Goal: Navigation & Orientation: Find specific page/section

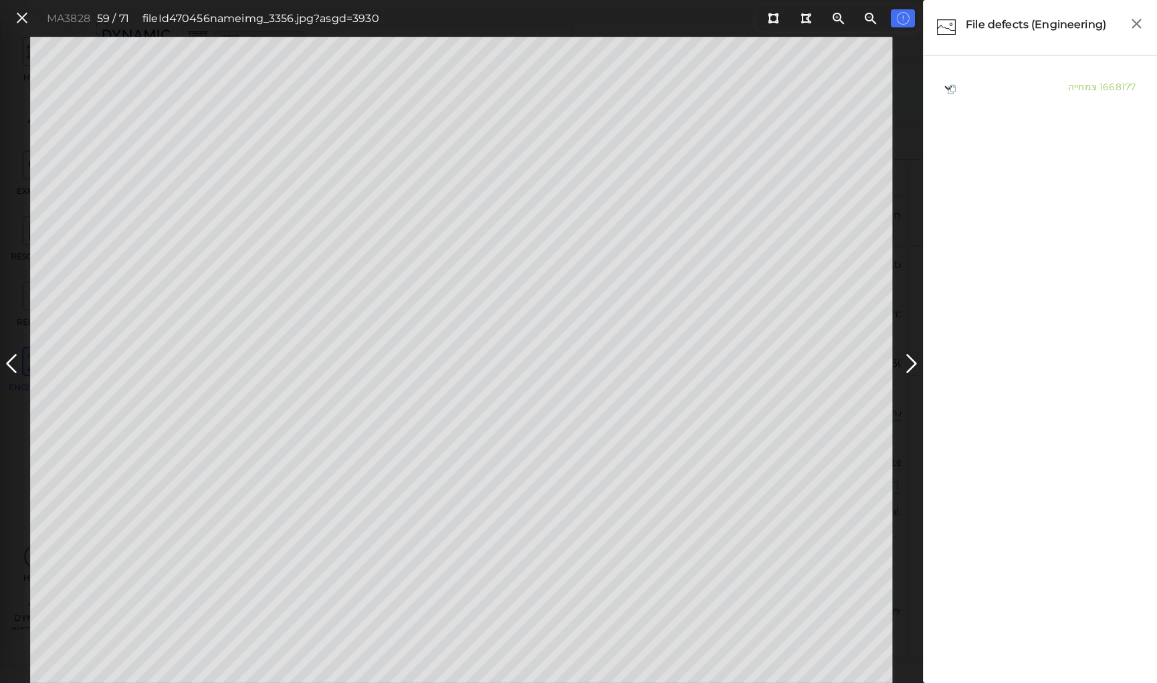
click at [24, 19] on icon at bounding box center [22, 18] width 15 height 18
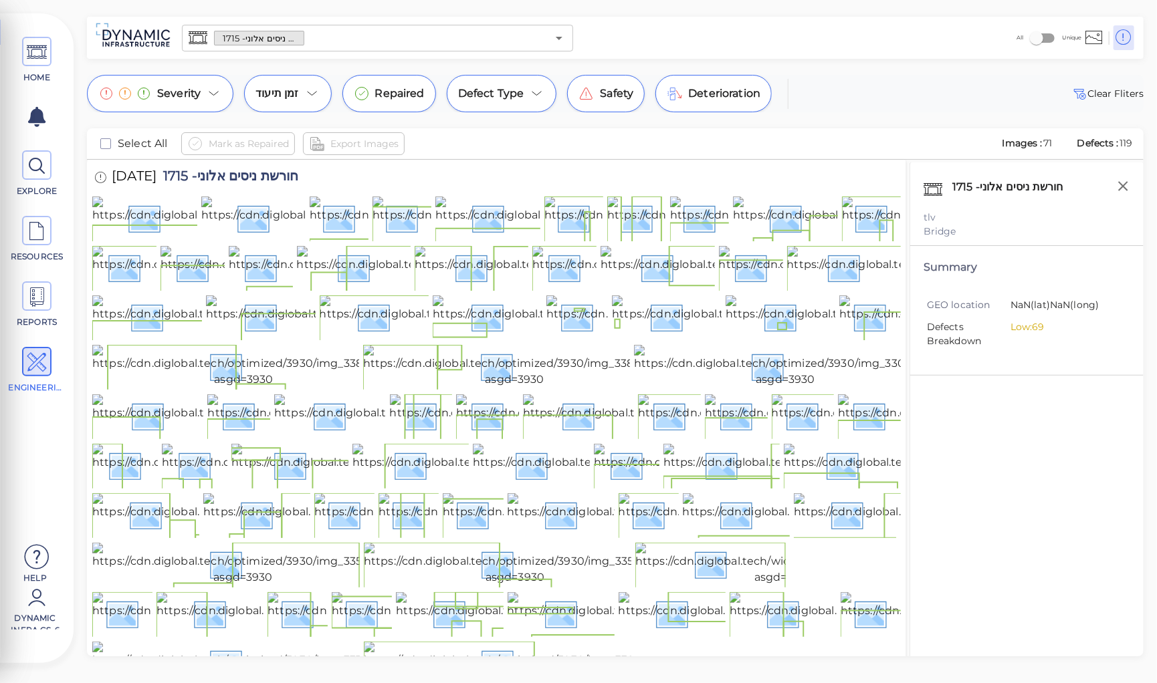
click at [266, 176] on span "חורשת ניסים אלוני- 1715" at bounding box center [227, 178] width 142 height 18
click at [265, 176] on span "חורשת ניסים אלוני- 1715" at bounding box center [227, 178] width 142 height 18
copy span "חורשת ניסים אלוני- 1715"
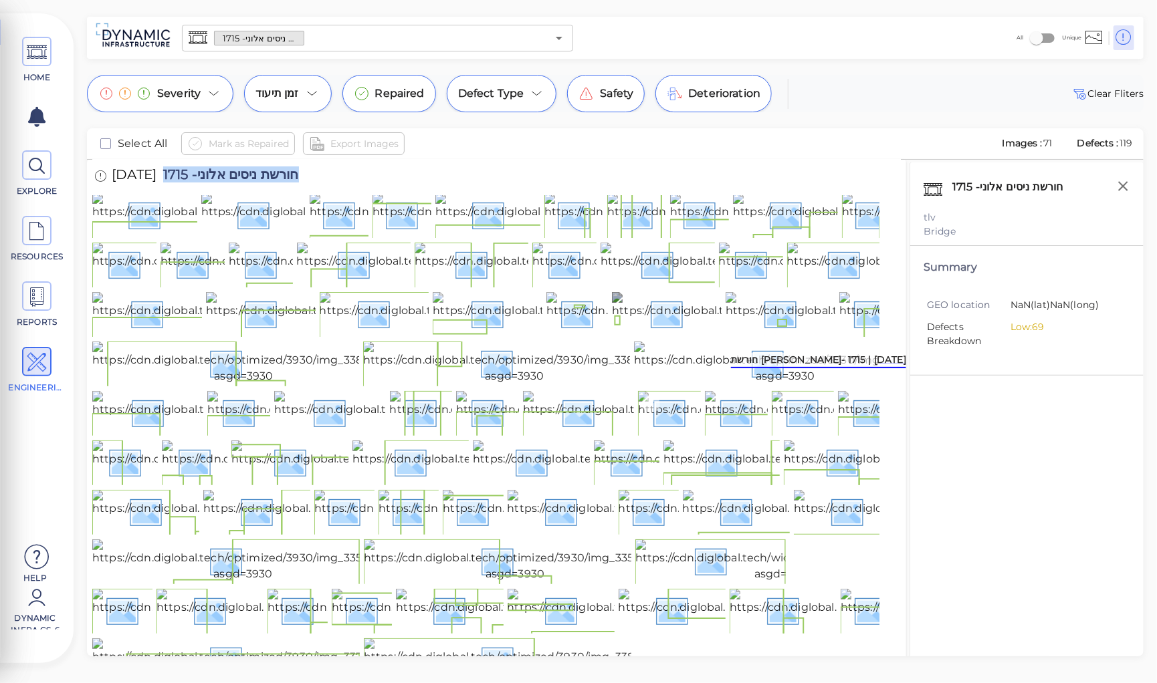
scroll to position [374, 0]
click at [535, 342] on img at bounding box center [514, 363] width 303 height 43
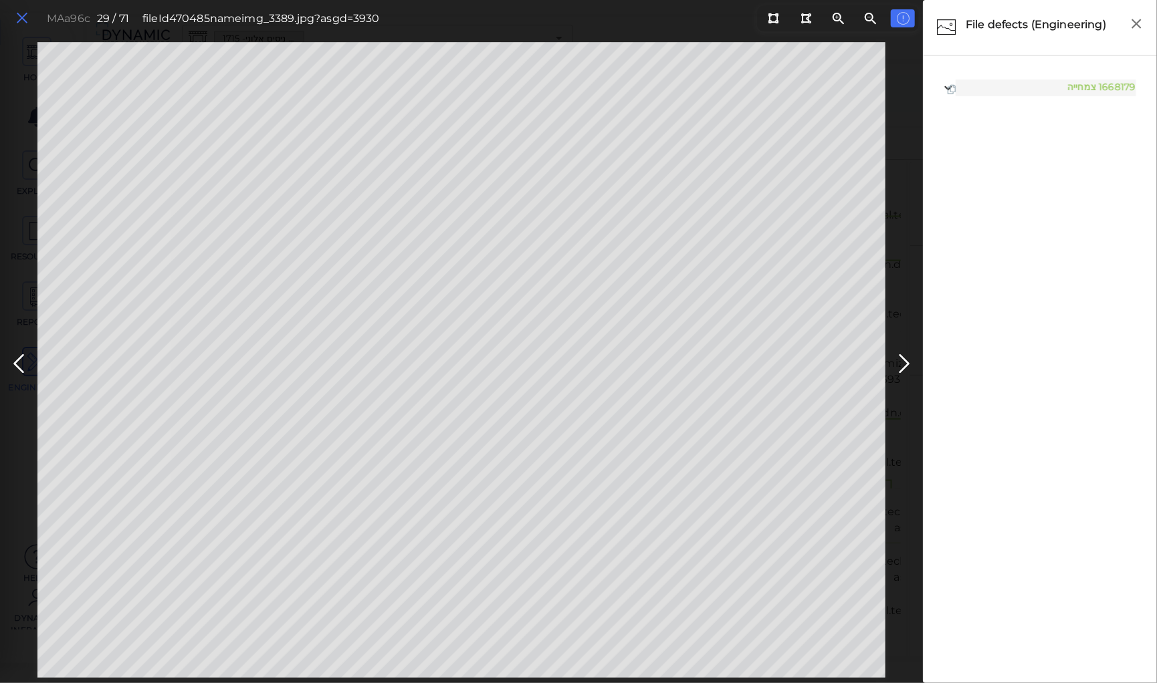
click at [27, 23] on icon at bounding box center [22, 18] width 15 height 18
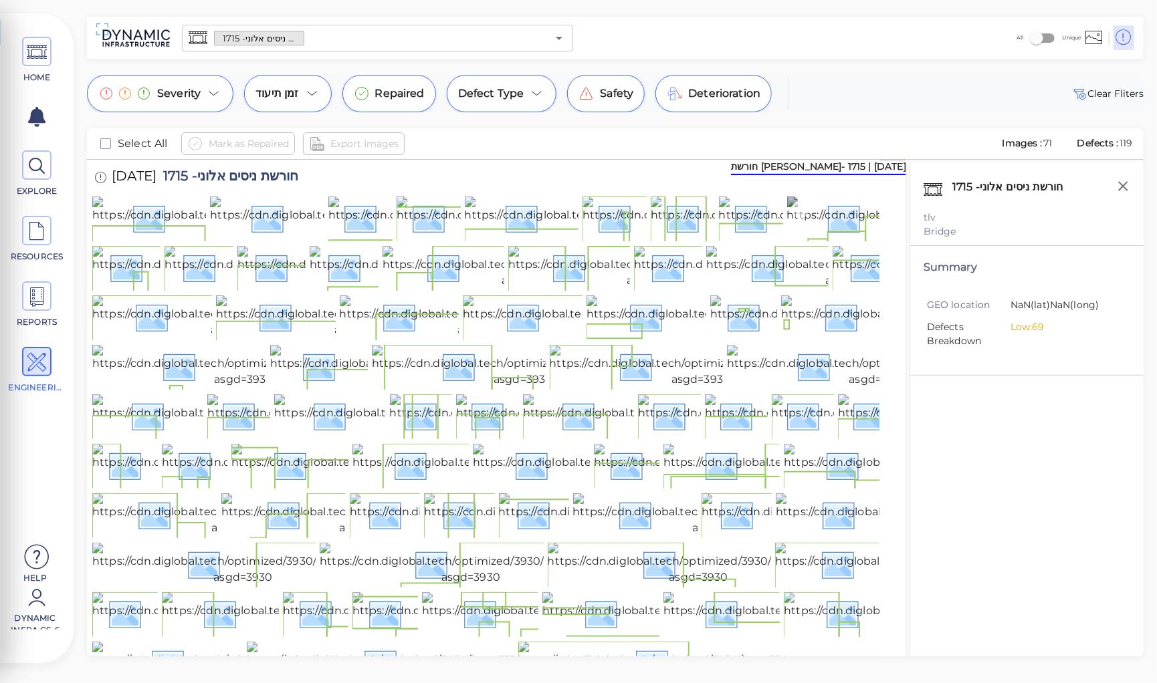
click at [860, 239] on img at bounding box center [935, 218] width 297 height 43
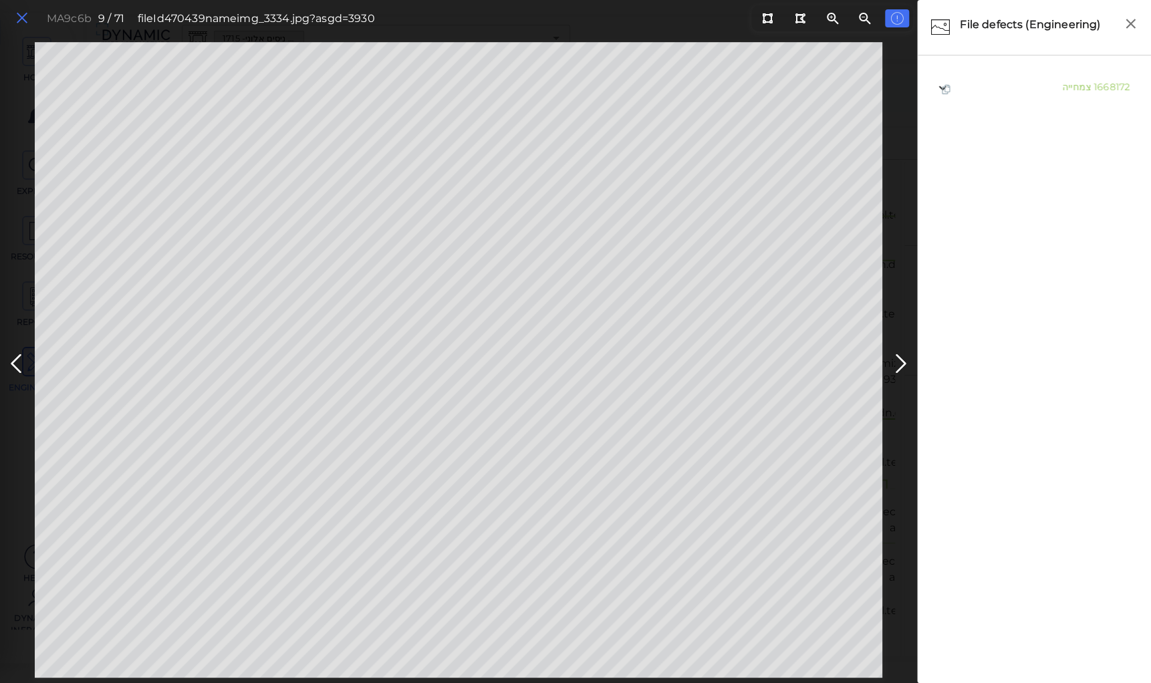
click at [17, 17] on icon at bounding box center [22, 18] width 15 height 18
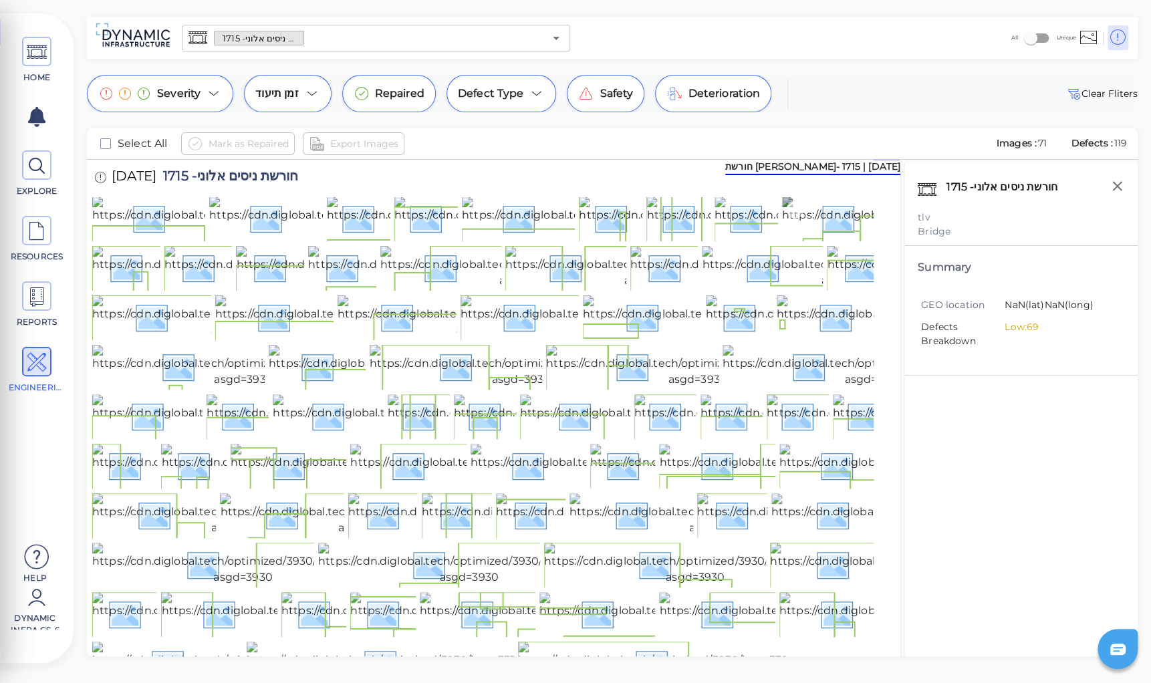
click at [841, 229] on img at bounding box center [930, 218] width 297 height 43
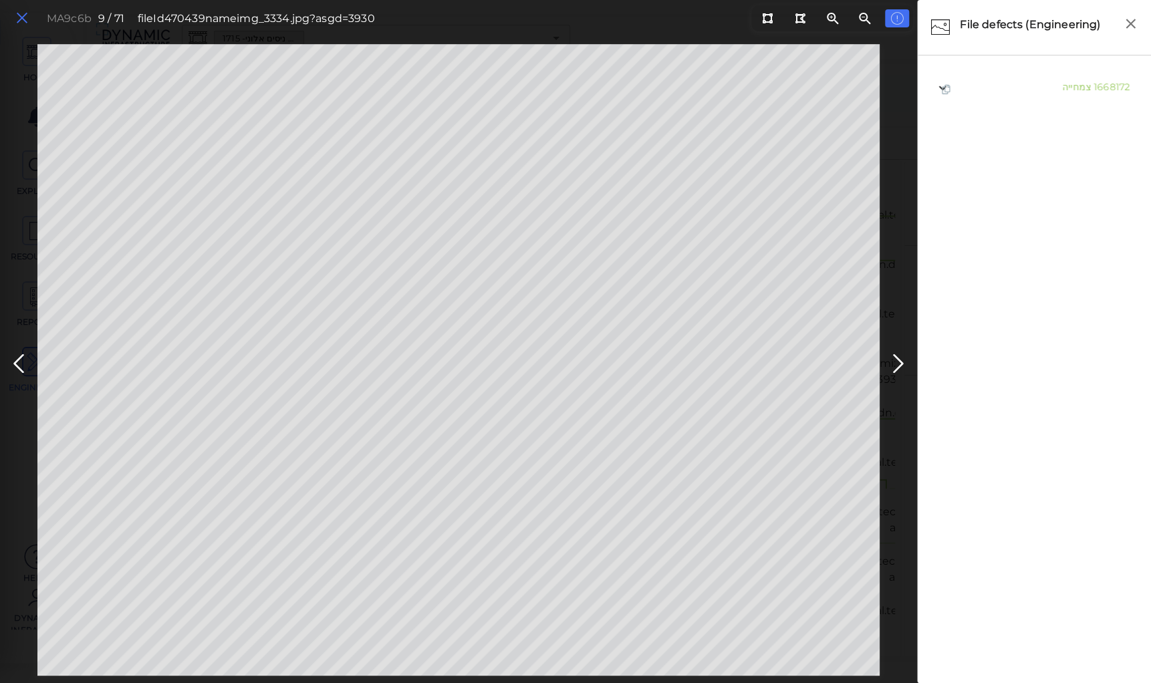
click at [25, 19] on icon at bounding box center [22, 18] width 15 height 18
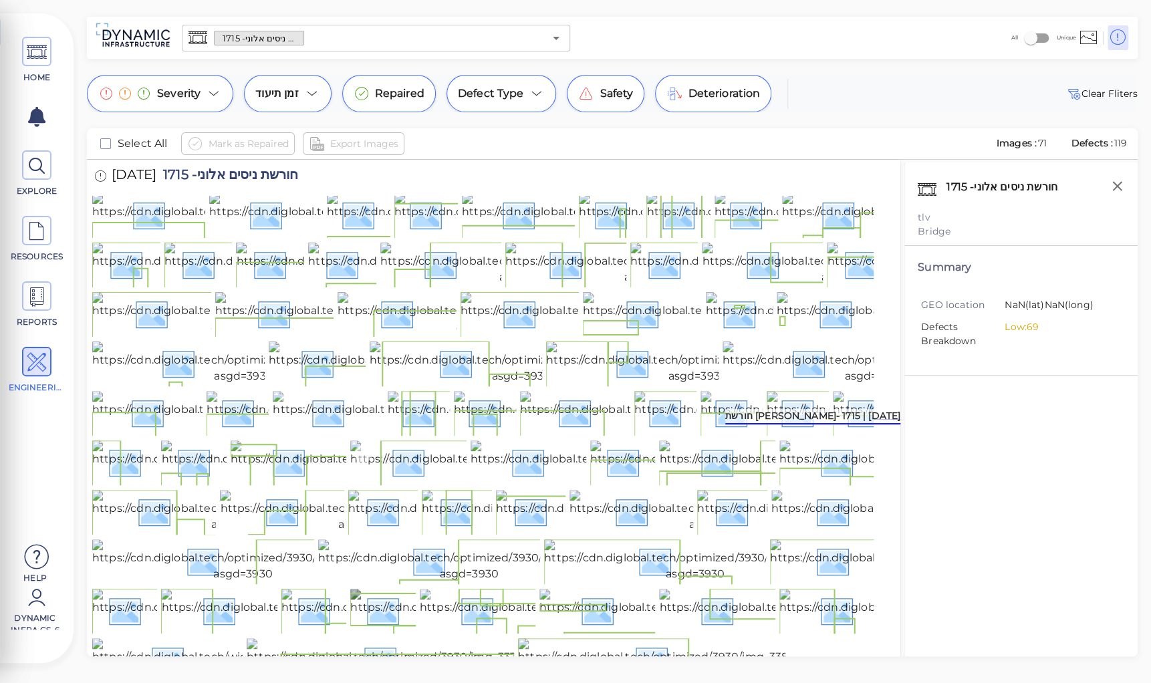
scroll to position [457, 0]
click at [854, 391] on div at bounding box center [846, 406] width 26 height 31
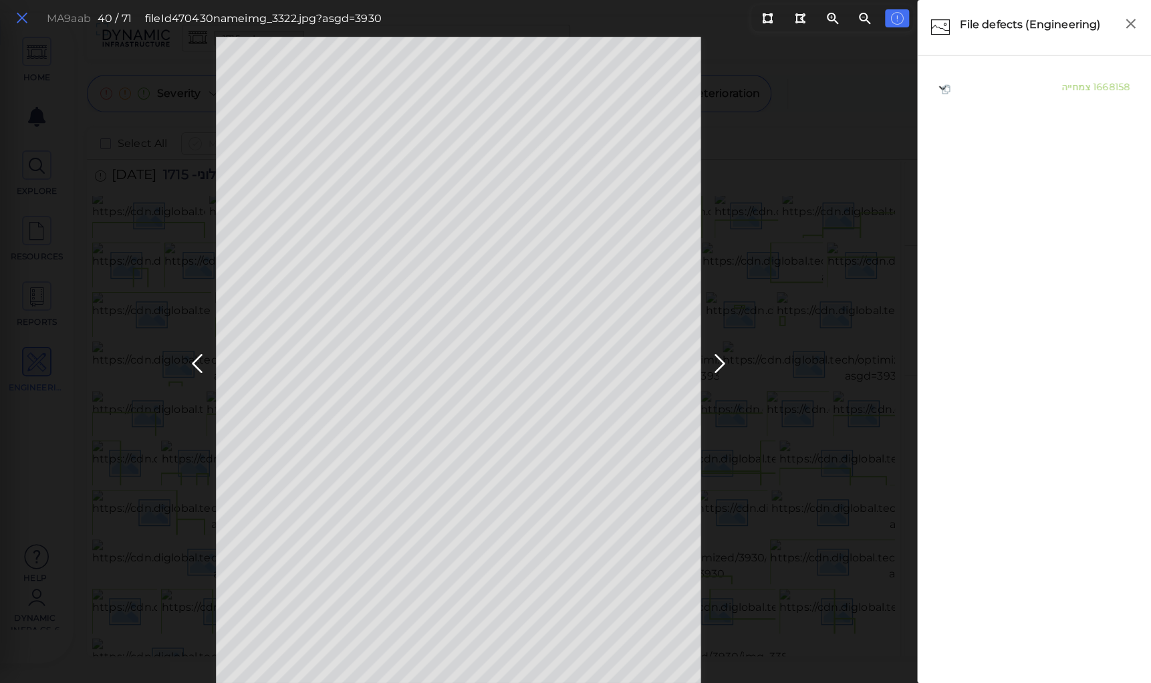
click at [19, 21] on icon at bounding box center [22, 18] width 15 height 18
